Goal: Task Accomplishment & Management: Manage account settings

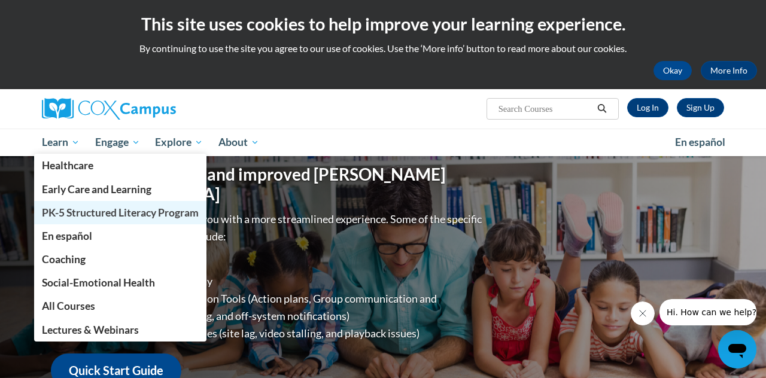
click at [75, 205] on link "PK-5 Structured Literacy Program" at bounding box center [120, 212] width 172 height 23
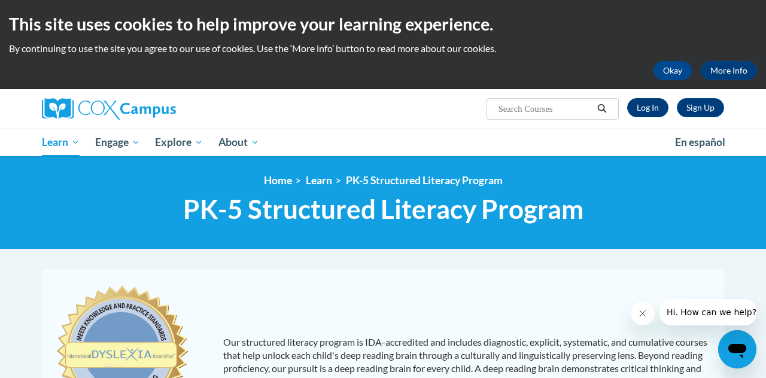
click at [641, 109] on link "Log In" at bounding box center [647, 107] width 41 height 19
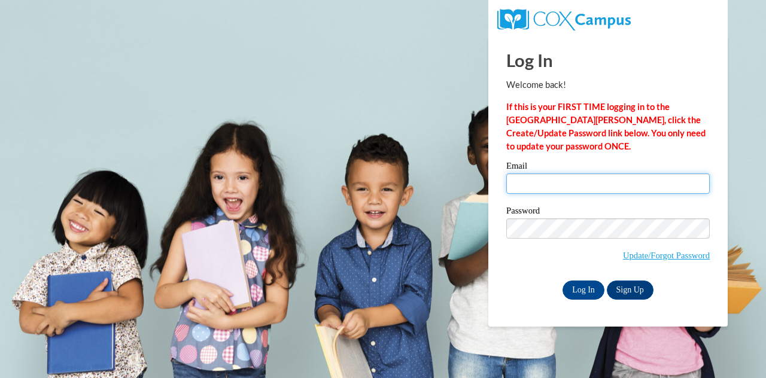
click at [530, 185] on input "Email" at bounding box center [607, 183] width 203 height 20
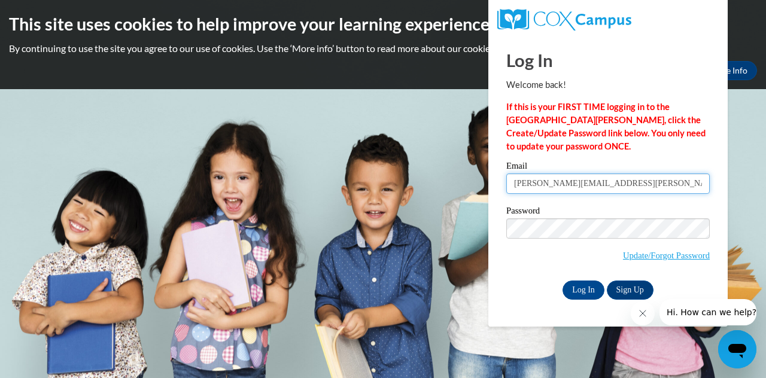
type input "courtney.imran@colchestersd.org"
click at [681, 272] on div "Password Update/Forgot Password" at bounding box center [607, 241] width 203 height 71
click at [587, 286] on input "Log In" at bounding box center [583, 289] width 42 height 19
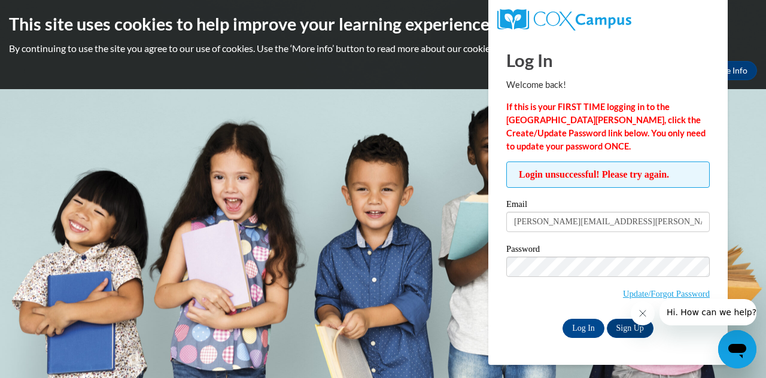
click at [630, 245] on label "Password" at bounding box center [607, 251] width 203 height 12
click at [673, 241] on div "Email courtney.imran@colchestersd.org Password Update/Forgot Password Log In Si…" at bounding box center [607, 269] width 203 height 138
click at [579, 328] on input "Log In" at bounding box center [583, 328] width 42 height 19
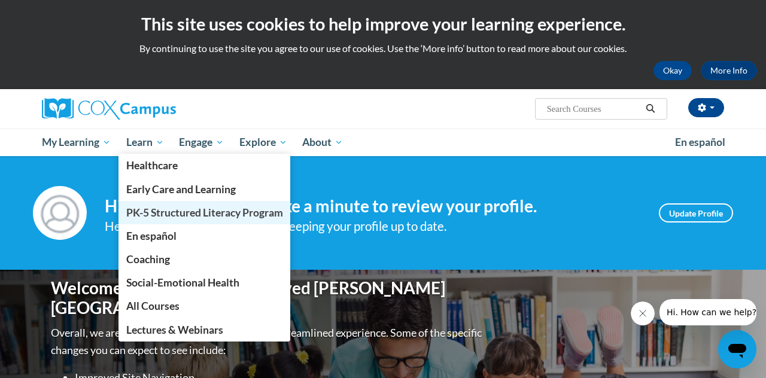
click at [158, 212] on span "PK-5 Structured Literacy Program" at bounding box center [204, 212] width 157 height 13
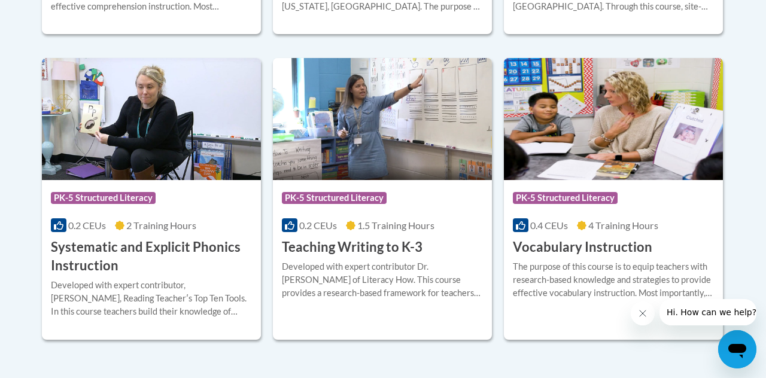
scroll to position [1404, 0]
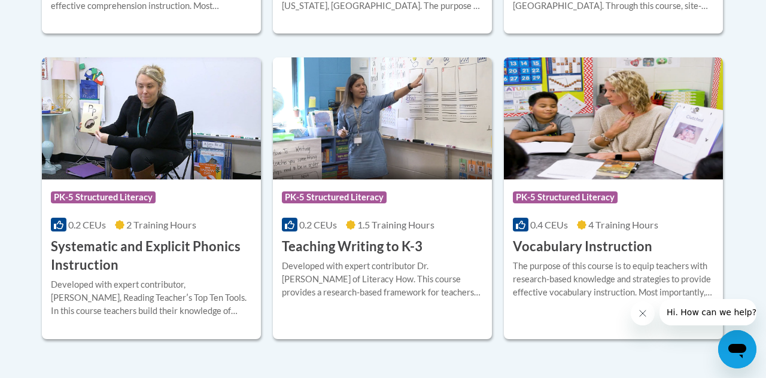
click at [556, 303] on div "The purpose of this course is to equip teachers with research-based knowledge a…" at bounding box center [613, 284] width 201 height 48
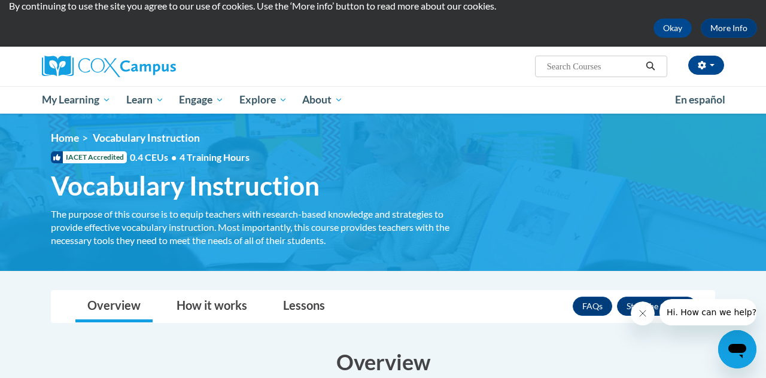
scroll to position [44, 0]
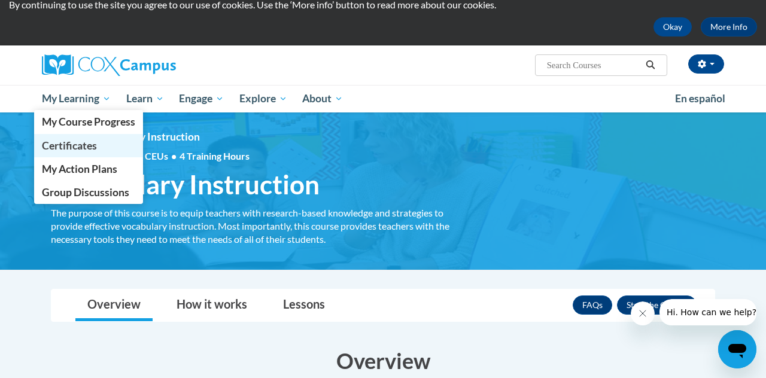
click at [78, 142] on span "Certificates" at bounding box center [69, 145] width 55 height 13
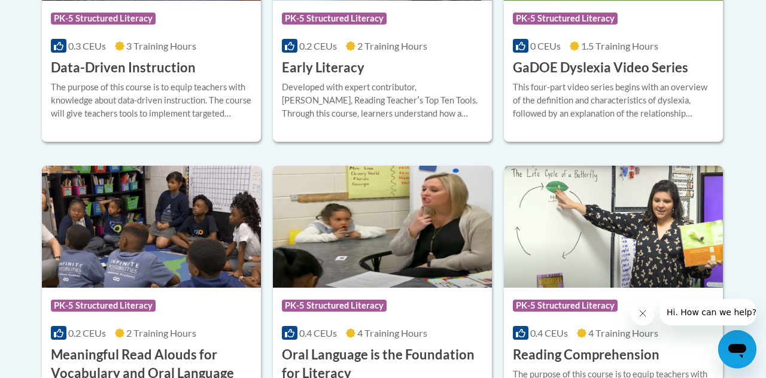
scroll to position [493, 0]
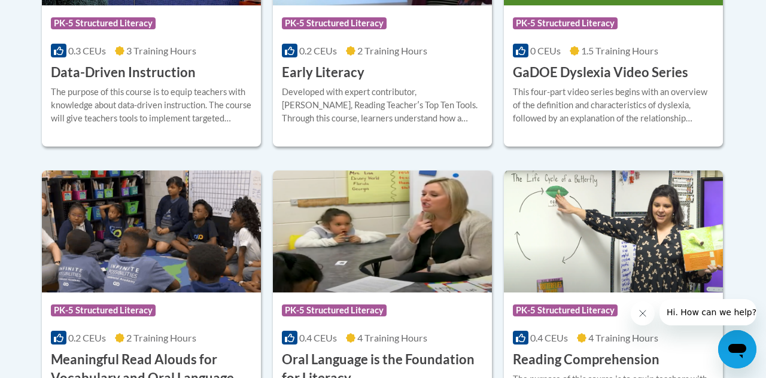
click at [394, 93] on div "Developed with expert contributor, [PERSON_NAME], Reading Teacherʹs Top Ten Too…" at bounding box center [382, 105] width 201 height 39
